Goal: Transaction & Acquisition: Purchase product/service

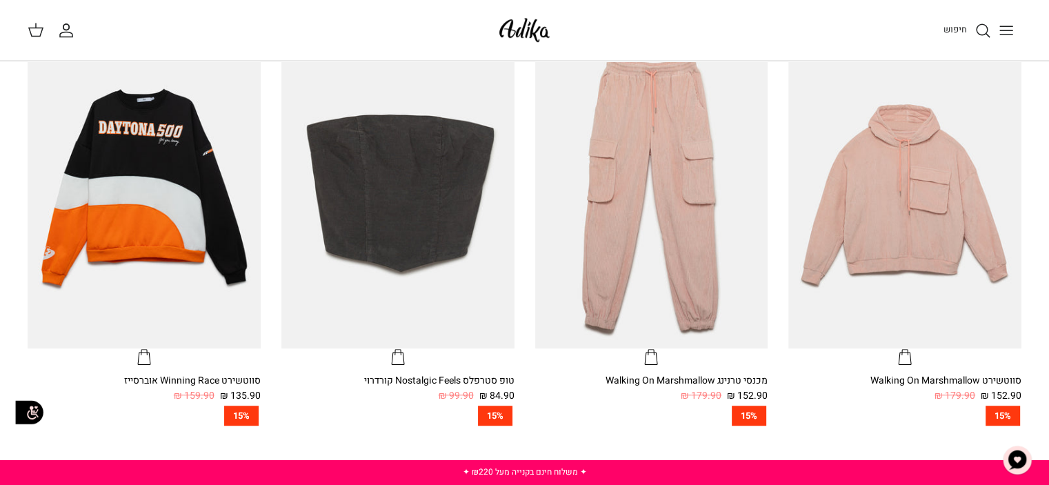
scroll to position [896, 0]
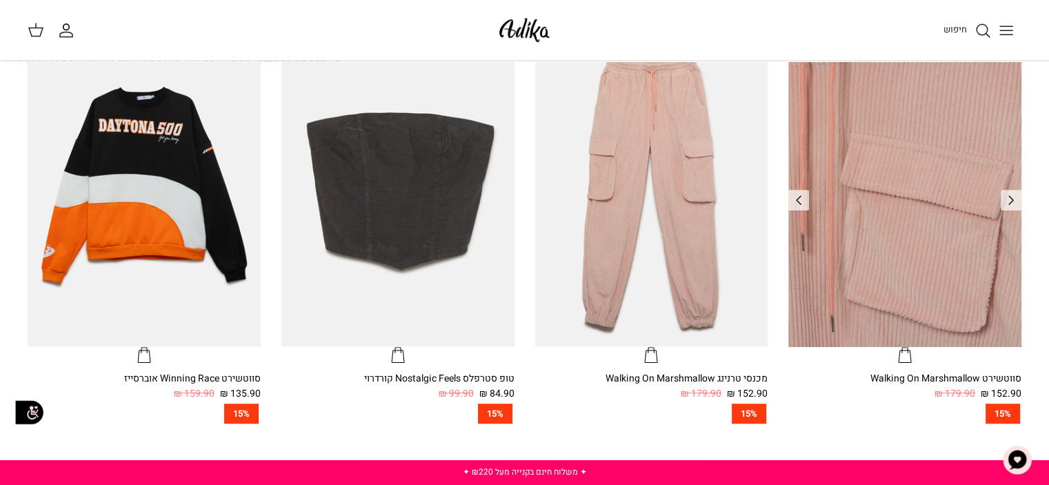
click at [823, 159] on img "סווטשירט Walking On Marshmallow" at bounding box center [904, 191] width 233 height 310
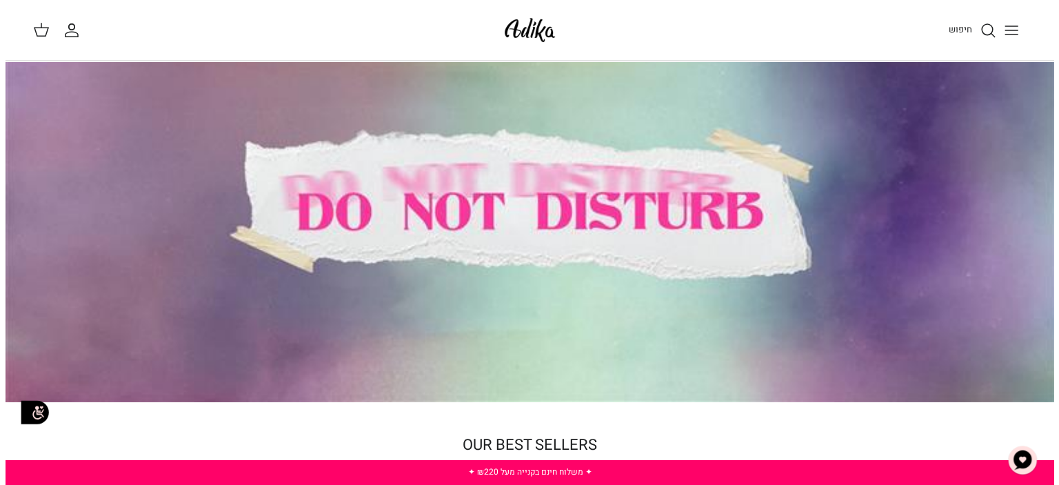
scroll to position [0, 0]
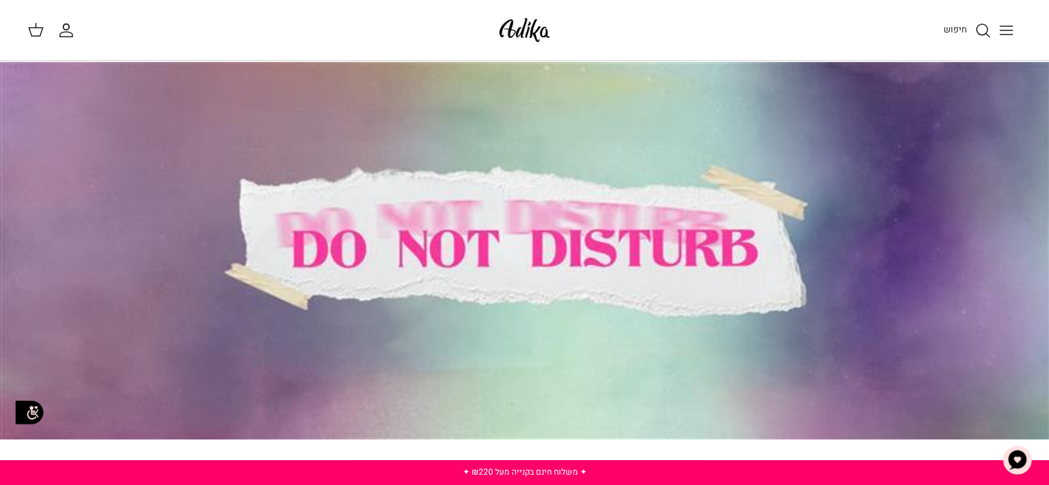
click at [1007, 24] on icon "Toggle menu" at bounding box center [1006, 30] width 17 height 17
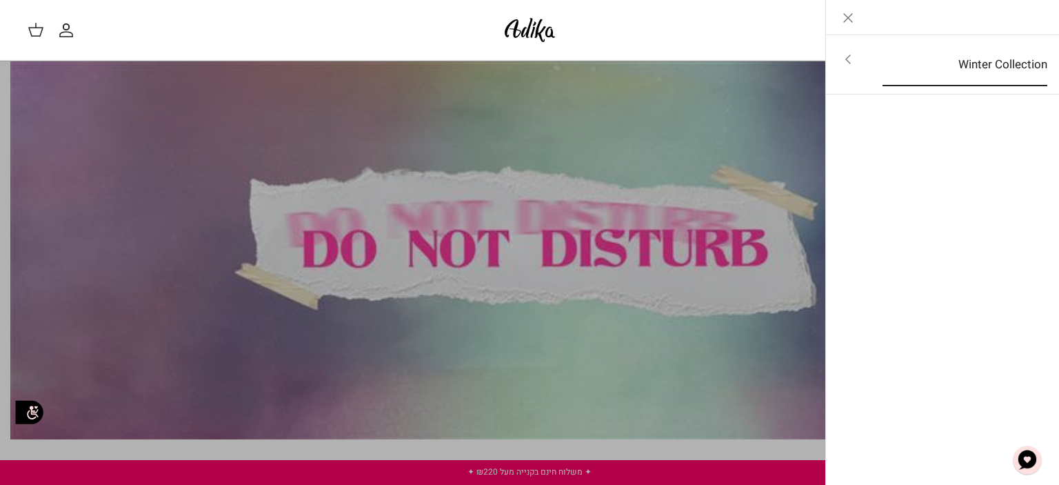
click at [991, 63] on link "Winter Collection" at bounding box center [965, 64] width 190 height 43
click at [991, 63] on link "לכל הפריטים" at bounding box center [943, 60] width 220 height 34
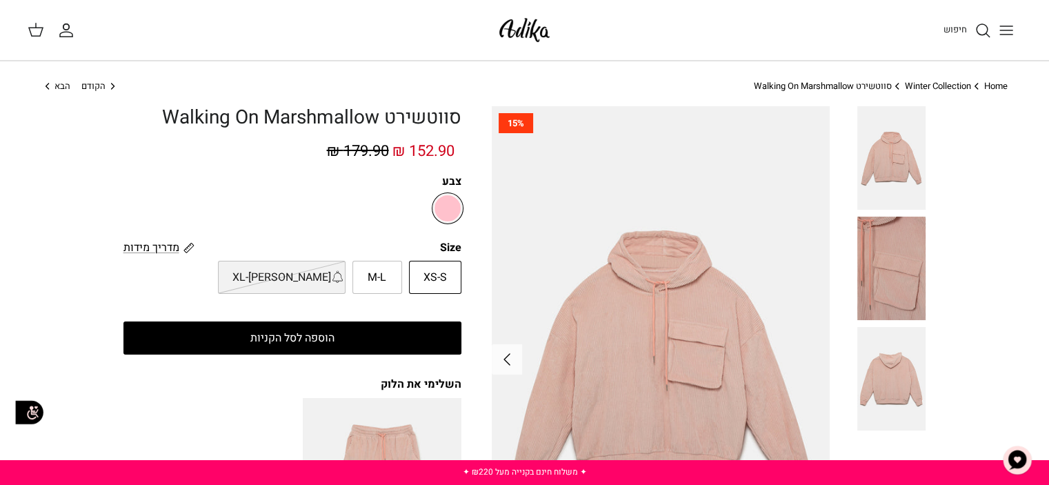
click at [433, 268] on label "XS-S" at bounding box center [435, 277] width 52 height 33
click at [457, 265] on input "XS-S" at bounding box center [461, 260] width 9 height 9
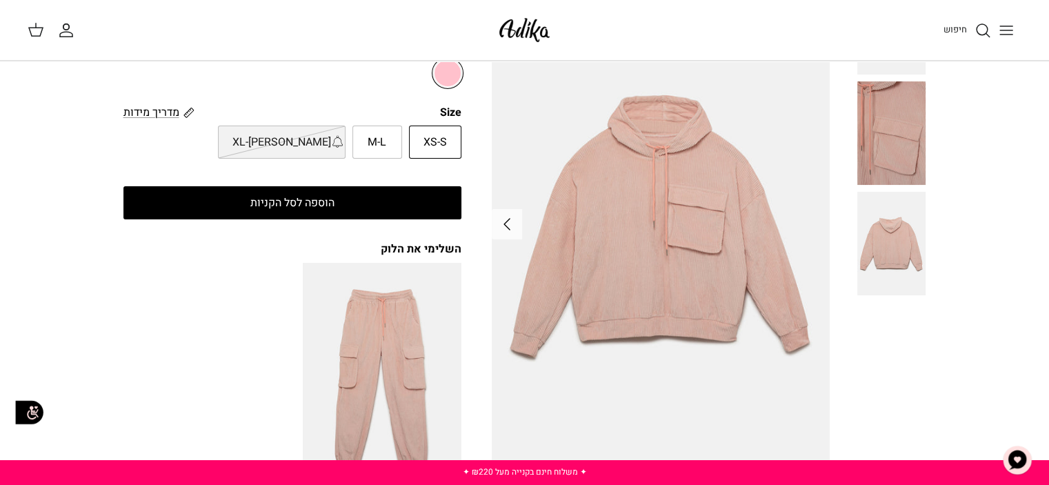
scroll to position [138, 0]
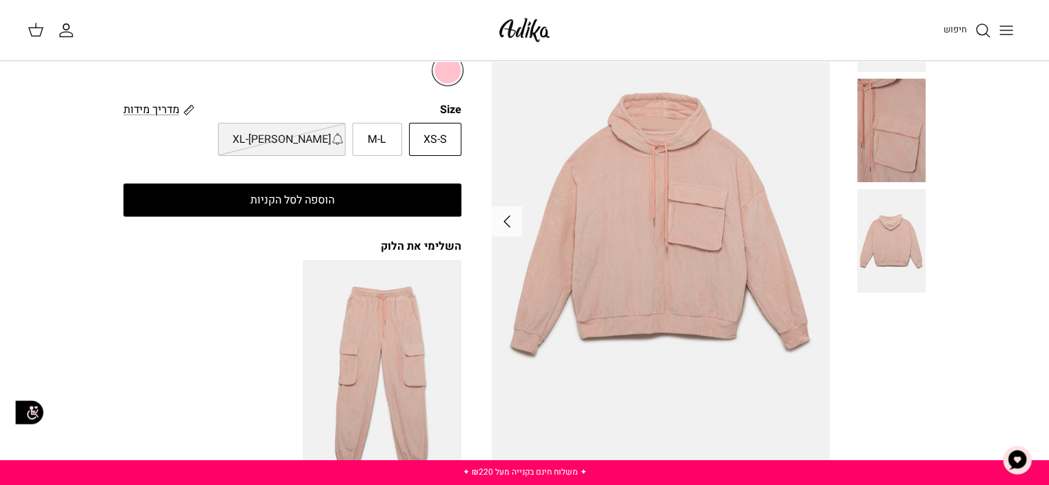
click at [894, 226] on img at bounding box center [891, 240] width 69 height 103
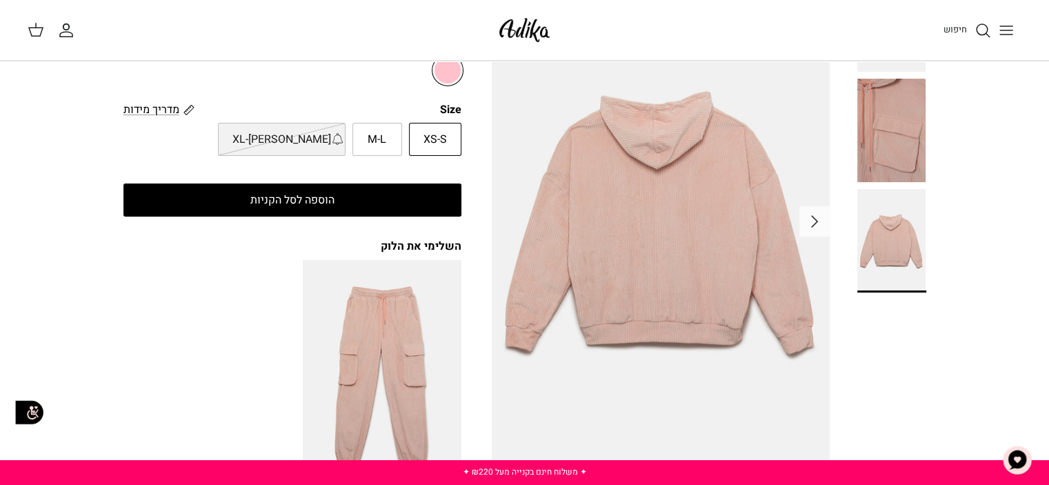
click at [923, 148] on img at bounding box center [891, 130] width 69 height 103
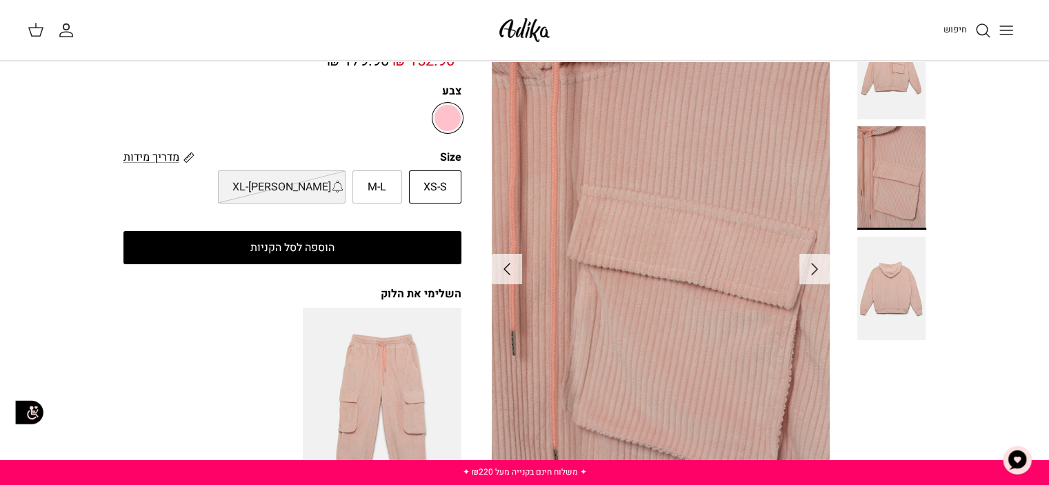
scroll to position [0, 0]
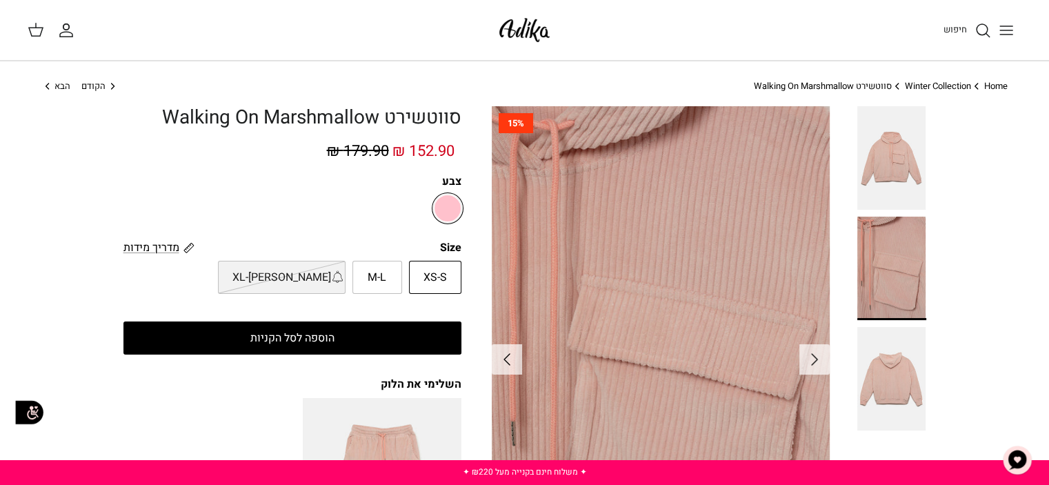
click at [923, 148] on img at bounding box center [891, 157] width 69 height 103
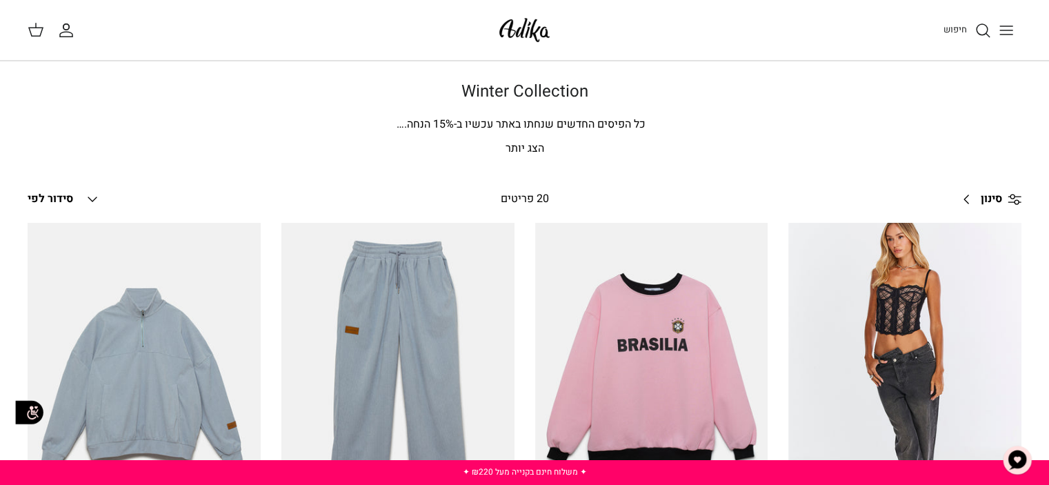
click at [508, 28] on img at bounding box center [524, 30] width 59 height 32
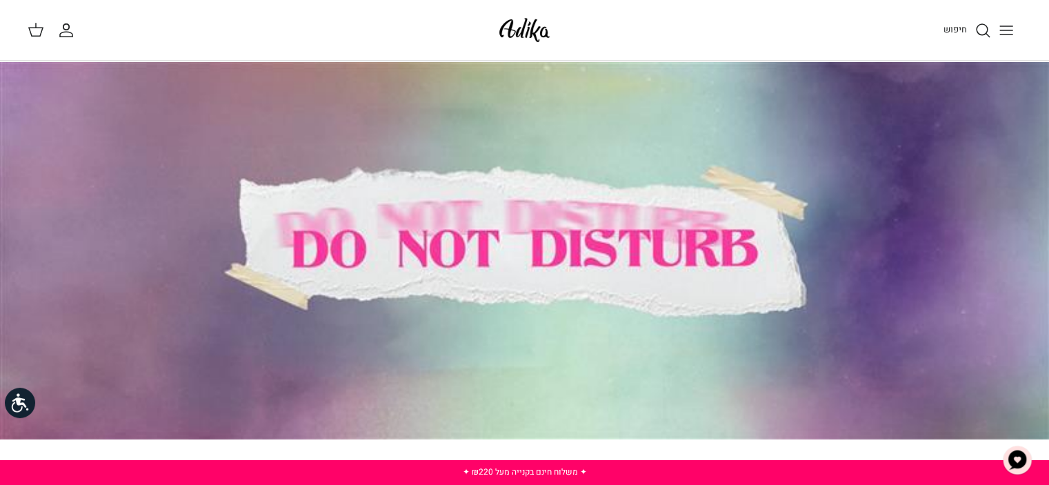
click at [547, 271] on div at bounding box center [524, 250] width 1049 height 378
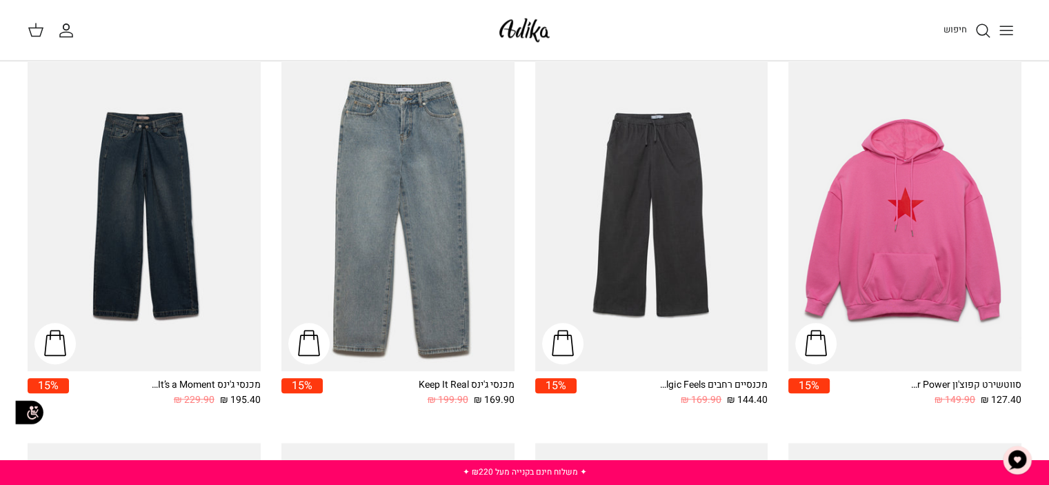
scroll to position [1310, 0]
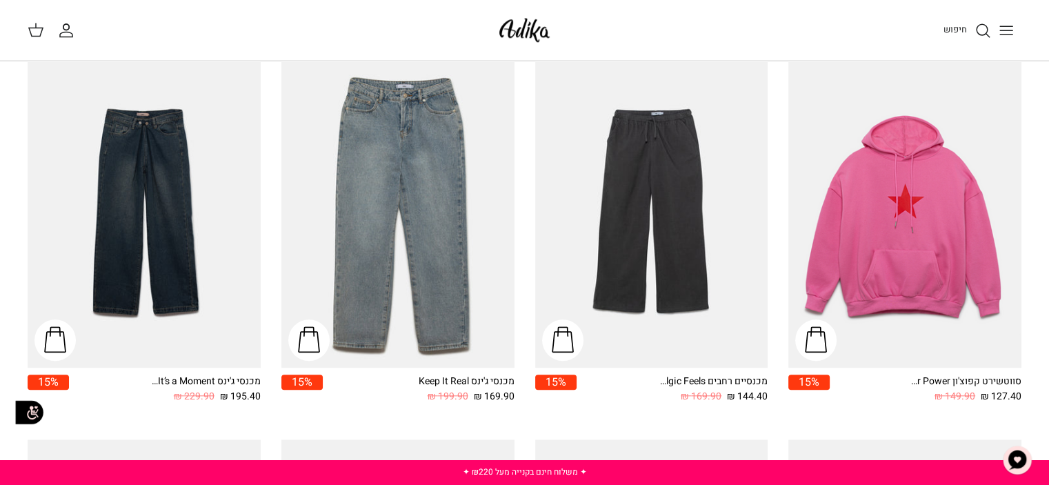
click at [1001, 32] on icon "Toggle menu" at bounding box center [1006, 30] width 17 height 17
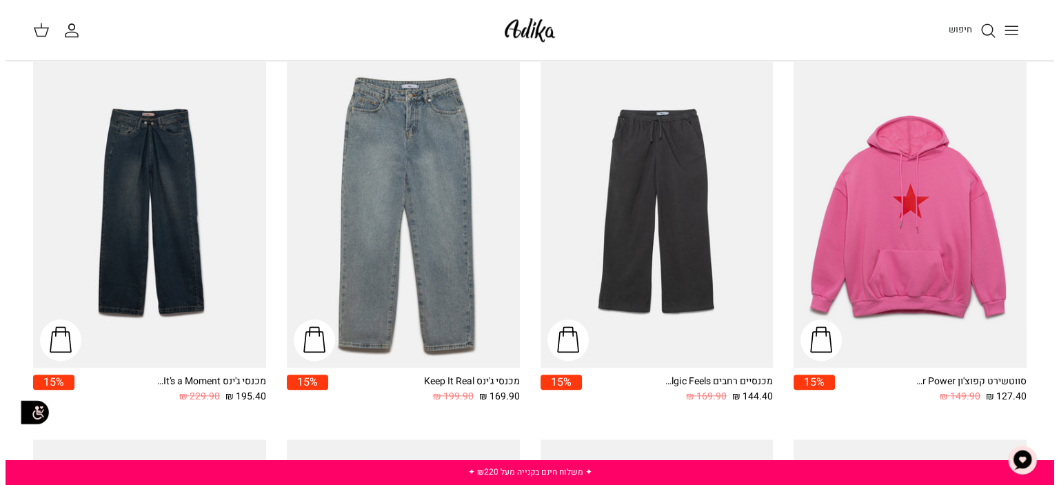
scroll to position [1321, 0]
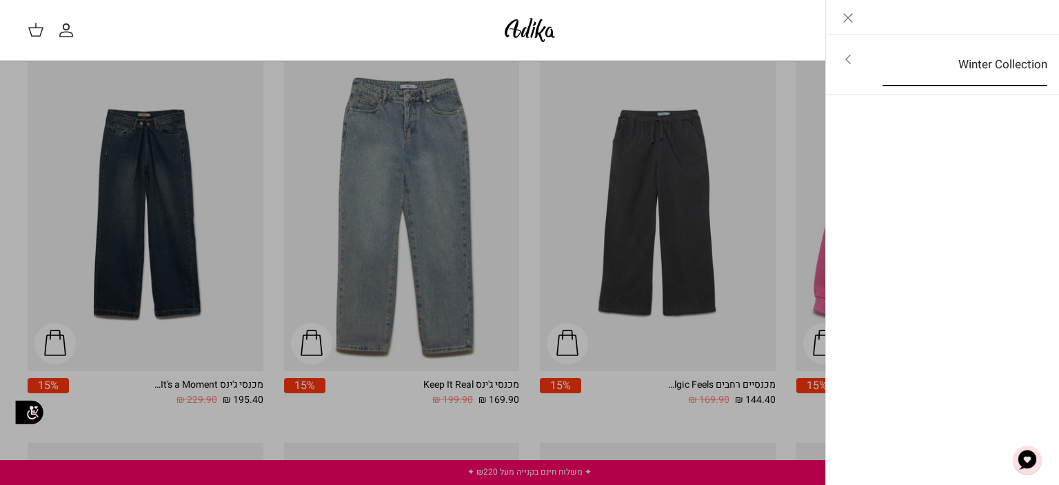
click at [990, 57] on link "Winter Collection" at bounding box center [965, 64] width 190 height 43
